Goal: Task Accomplishment & Management: Manage account settings

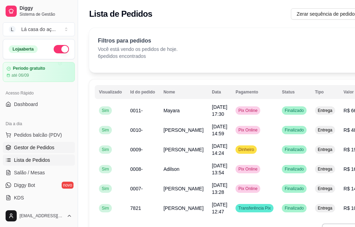
click at [48, 145] on span "Gestor de Pedidos" at bounding box center [34, 147] width 40 height 7
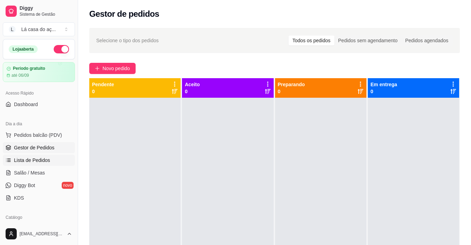
click at [40, 159] on span "Lista de Pedidos" at bounding box center [32, 159] width 36 height 7
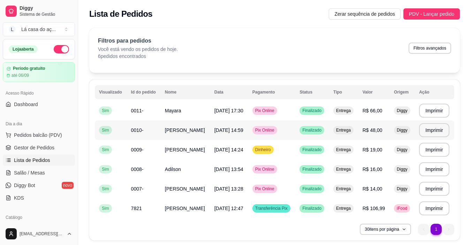
scroll to position [24, 0]
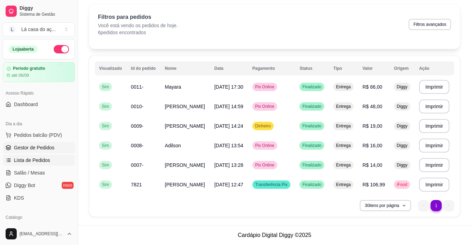
click at [25, 146] on span "Gestor de Pedidos" at bounding box center [34, 147] width 40 height 7
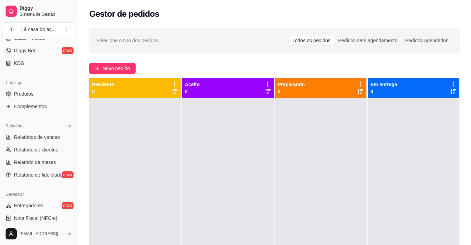
scroll to position [139, 0]
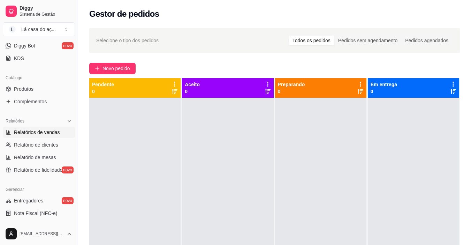
click at [36, 134] on span "Relatórios de vendas" at bounding box center [37, 132] width 46 height 7
select select "ALL"
select select "0"
